Goal: Task Accomplishment & Management: Use online tool/utility

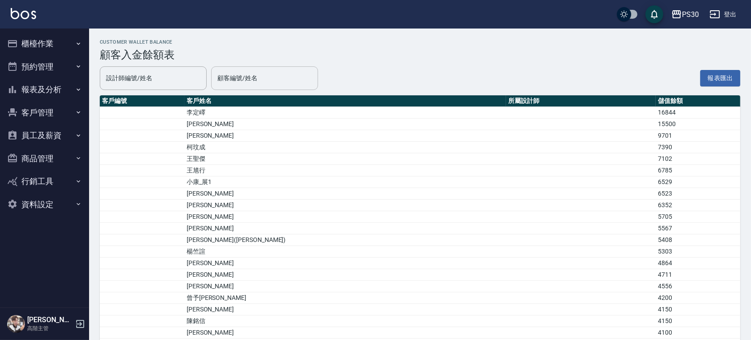
click at [257, 82] on input "顧客編號/姓名" at bounding box center [264, 78] width 99 height 16
type input "張"
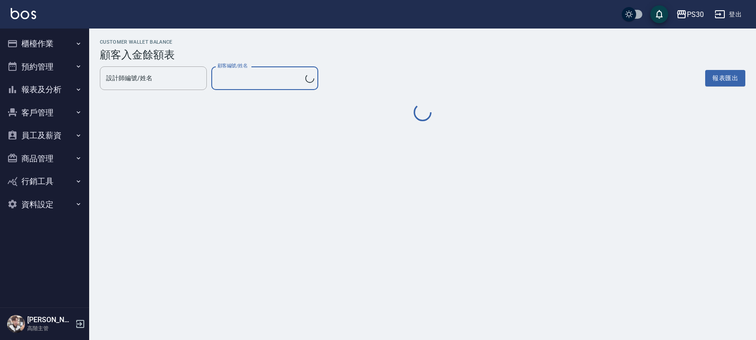
type input "張議升/0936555175"
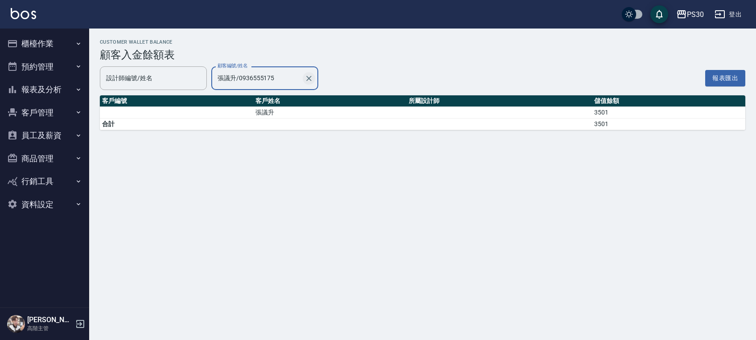
click at [307, 75] on icon "Clear" at bounding box center [308, 78] width 9 height 9
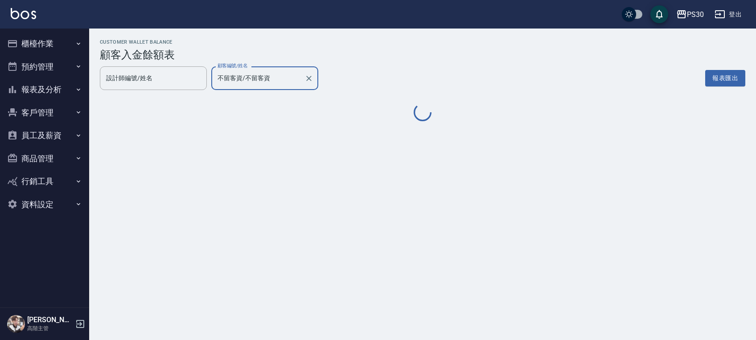
click at [269, 80] on input "不留客資/不留客資" at bounding box center [258, 78] width 86 height 16
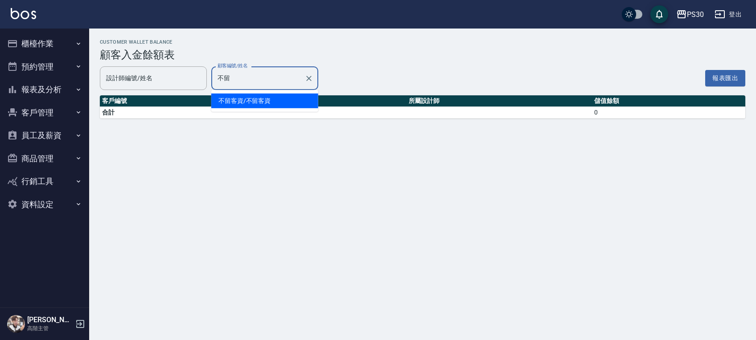
type input "不"
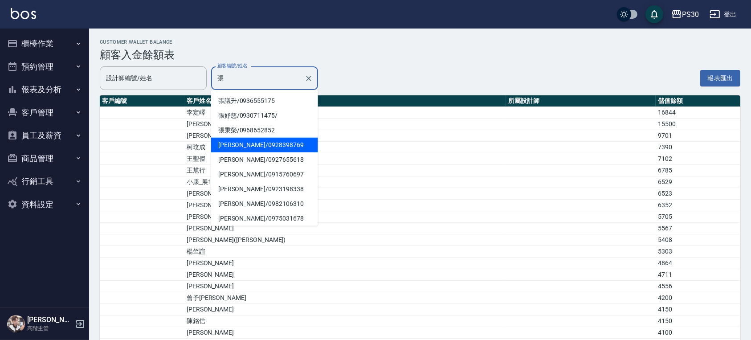
click at [267, 143] on span "張曉慧 / 0928398769" at bounding box center [264, 145] width 107 height 15
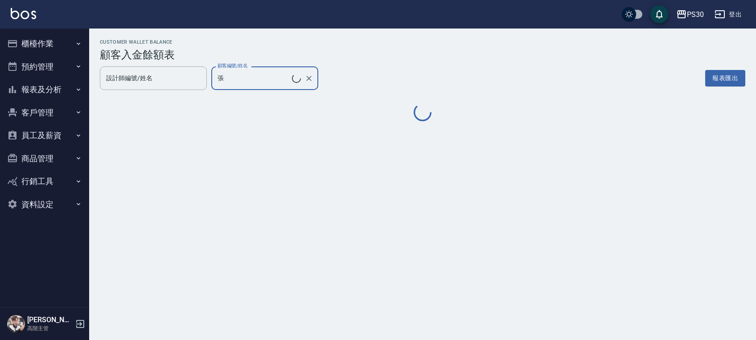
type input "張曉慧/0928398769"
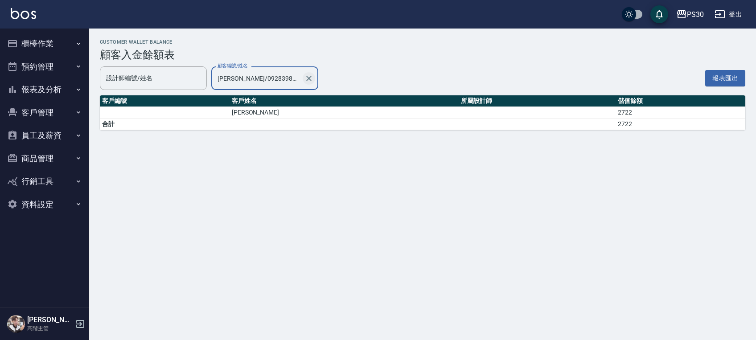
click at [308, 78] on icon "Clear" at bounding box center [308, 78] width 5 height 5
